Goal: Obtain resource: Obtain resource

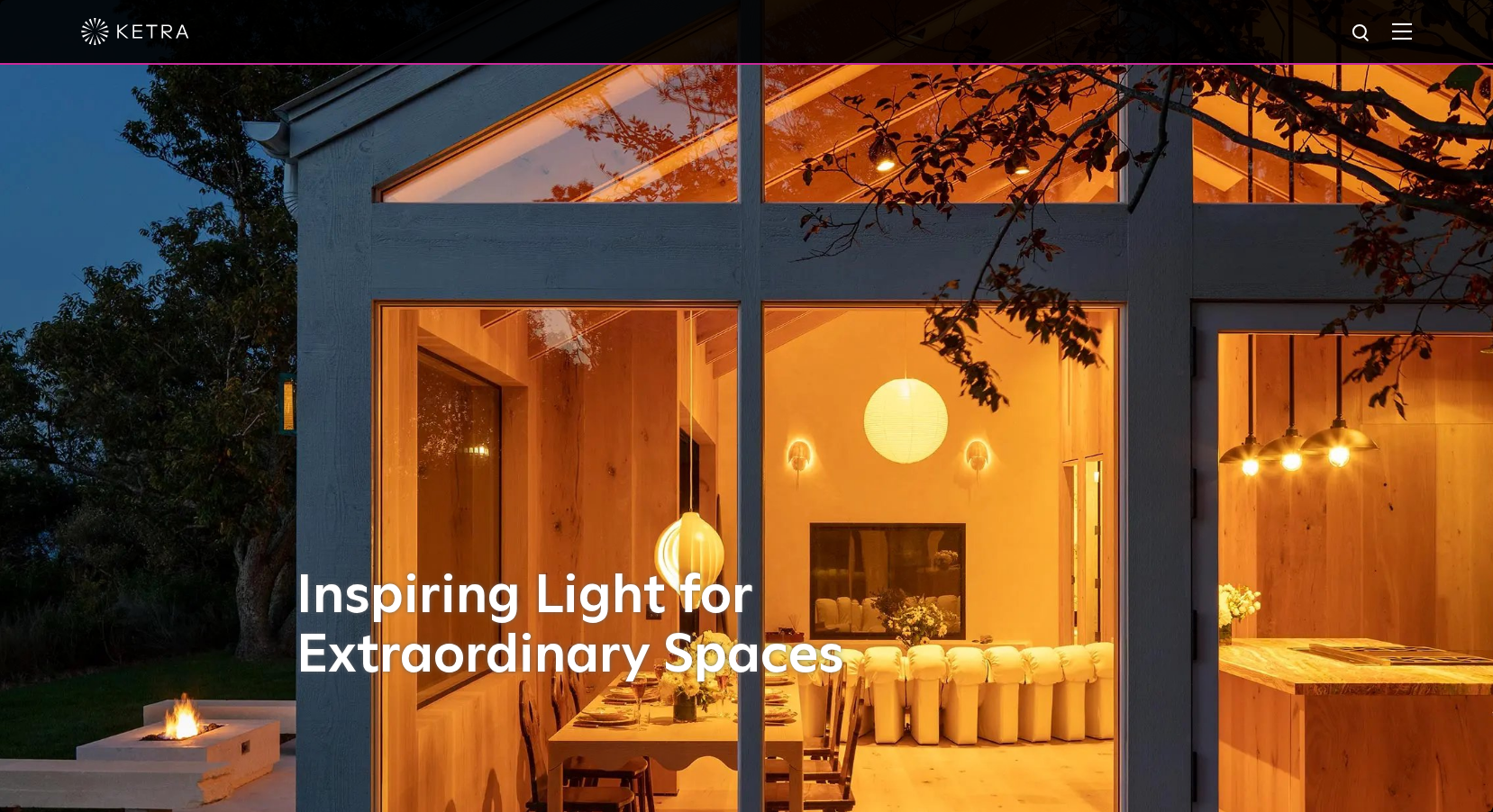
click at [1412, 33] on img at bounding box center [1402, 31] width 20 height 17
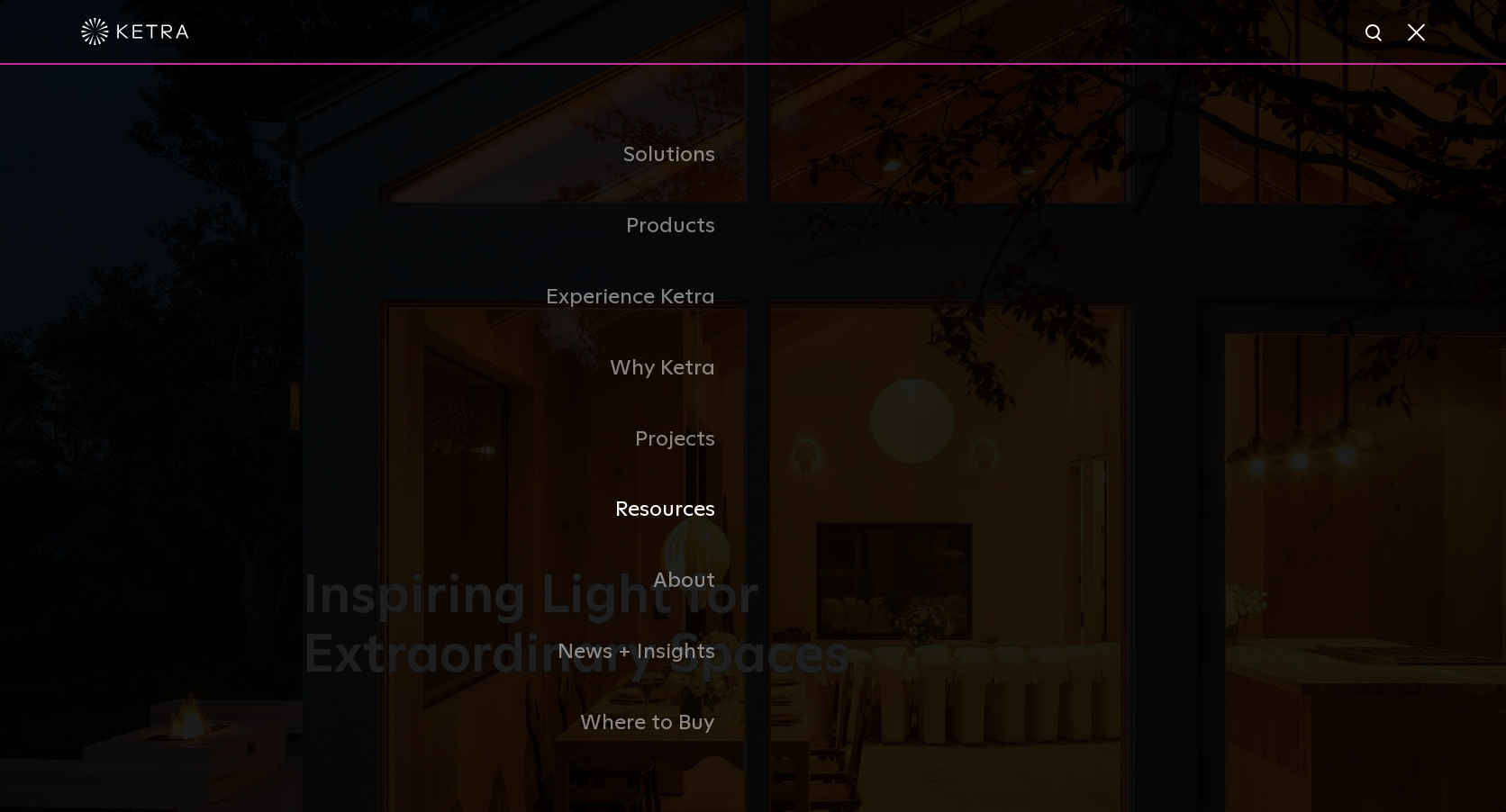
click at [689, 519] on link "Resources" at bounding box center [527, 510] width 450 height 71
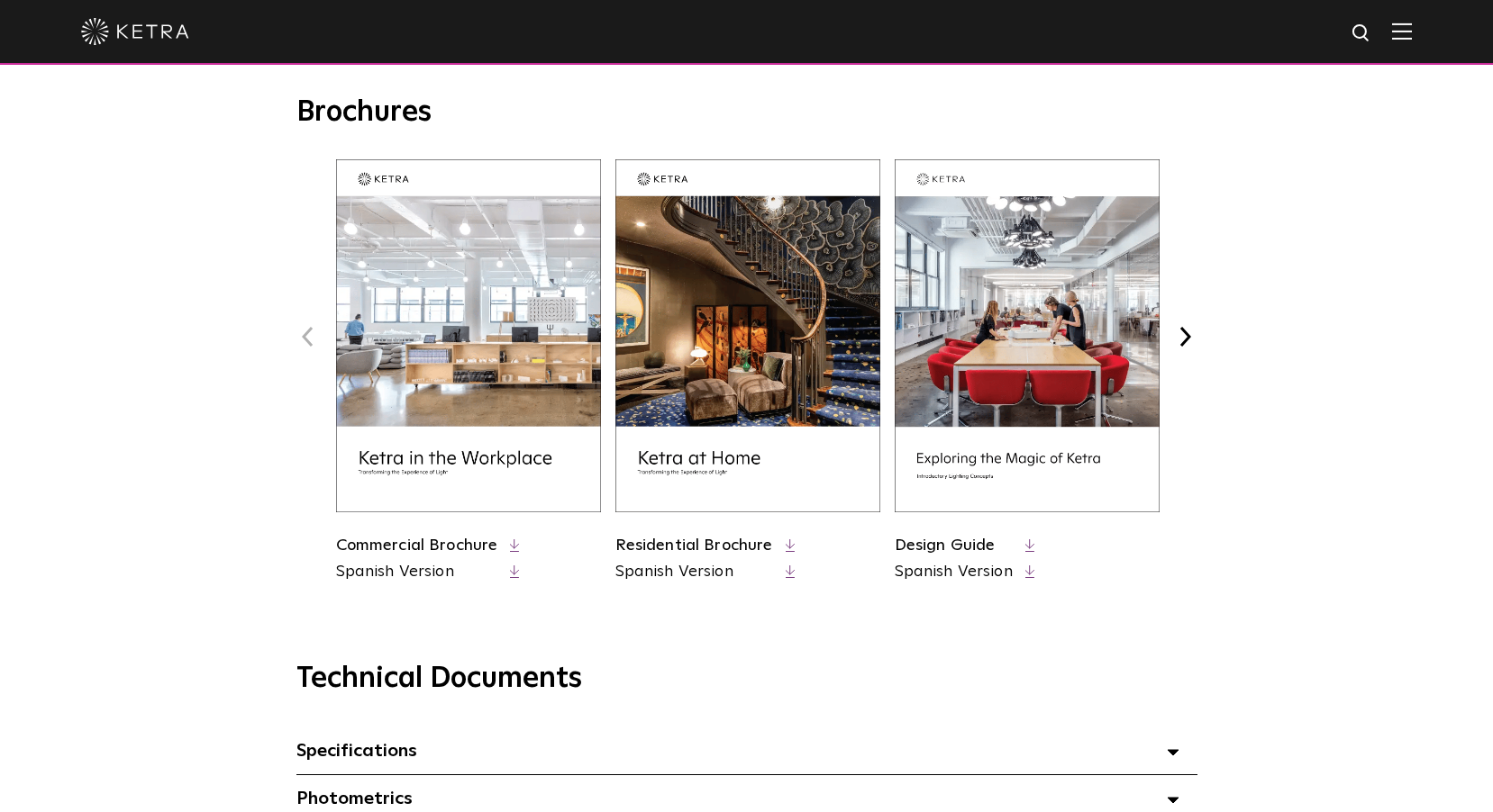
scroll to position [1171, 0]
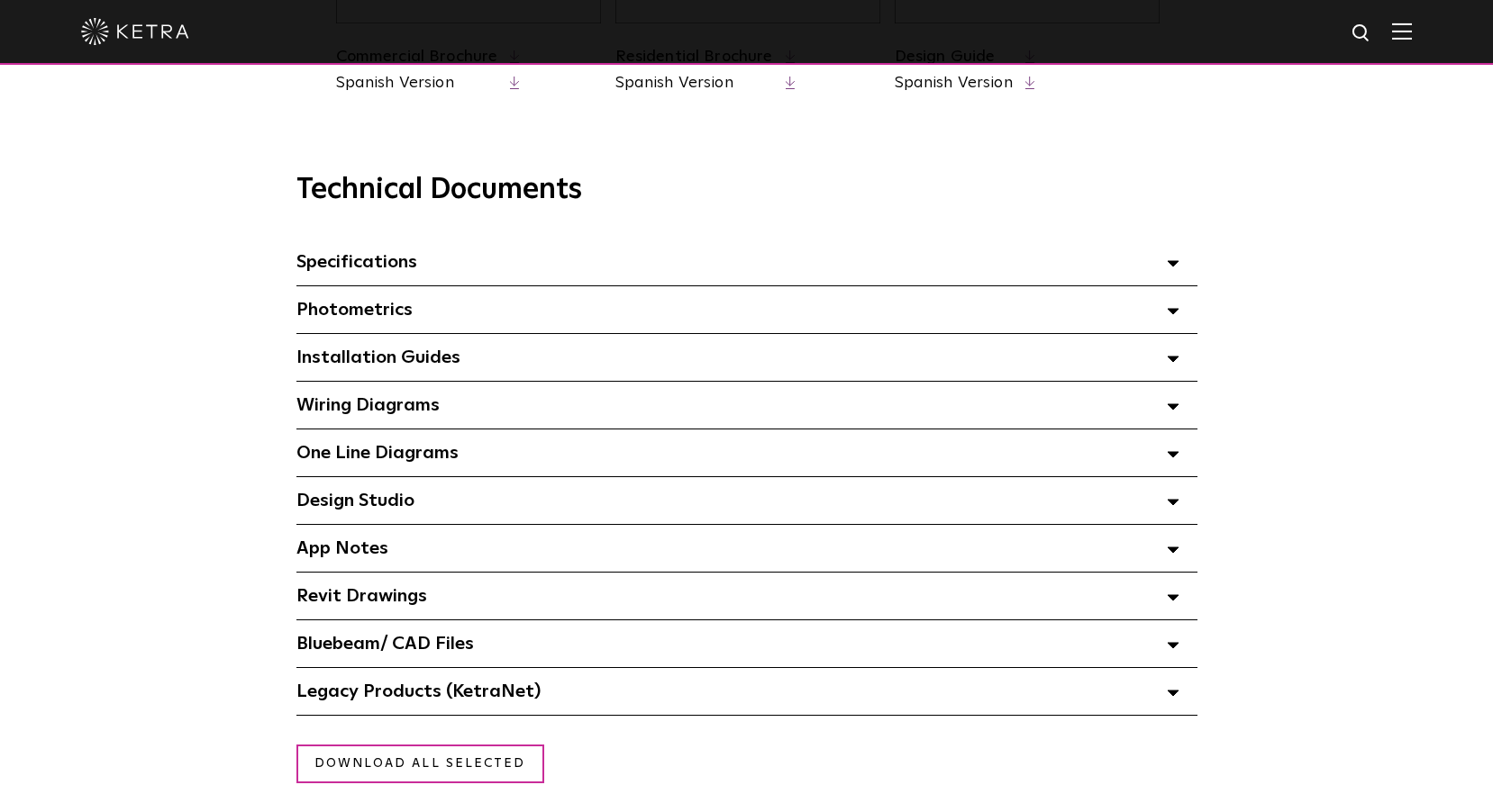
click at [465, 561] on div "App Notes Select checkboxes to use the bulk download option below" at bounding box center [747, 548] width 901 height 47
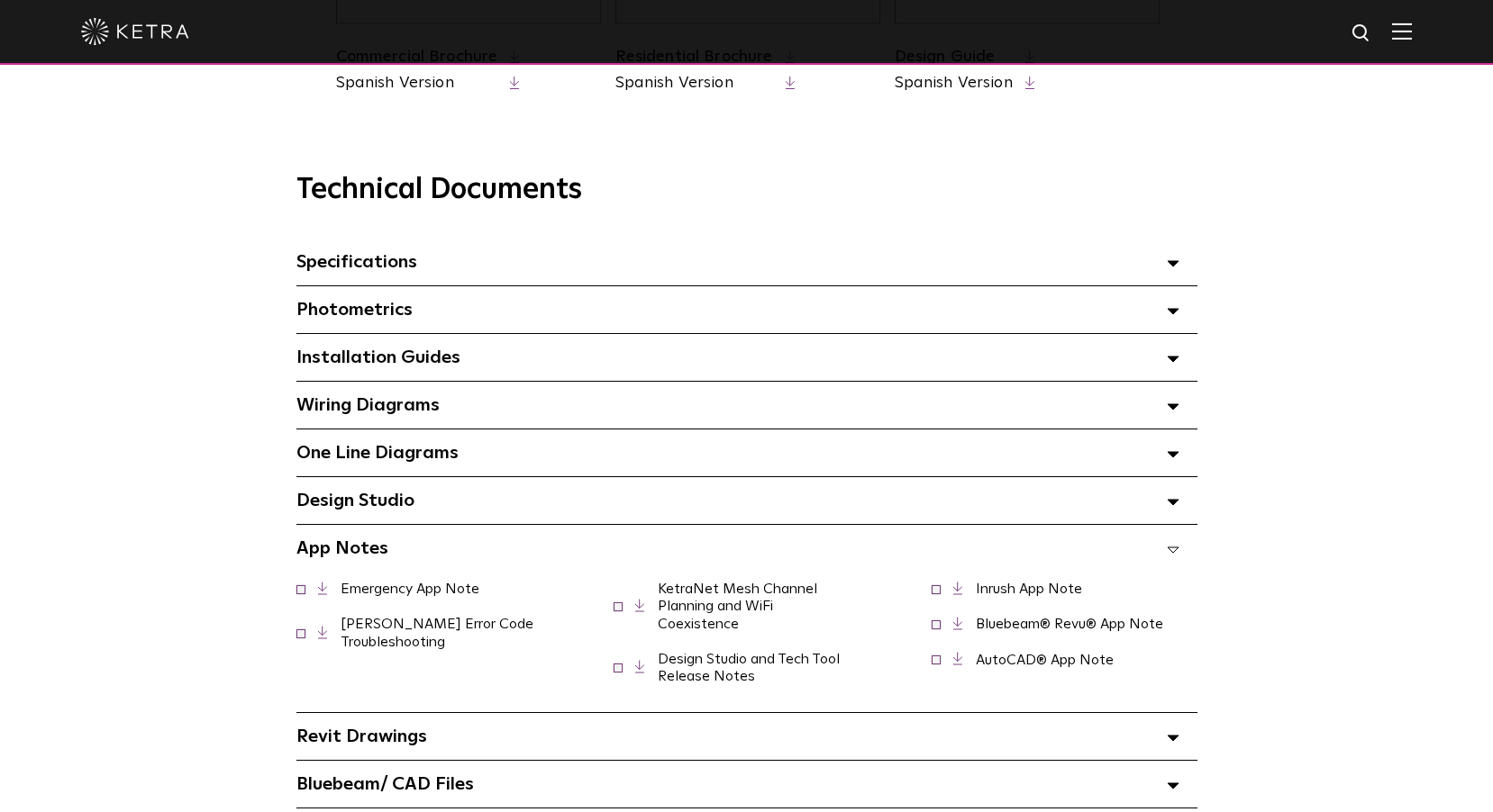
click at [413, 640] on link "Ketra Error Code Troubleshooting" at bounding box center [437, 632] width 193 height 32
